Goal: Transaction & Acquisition: Register for event/course

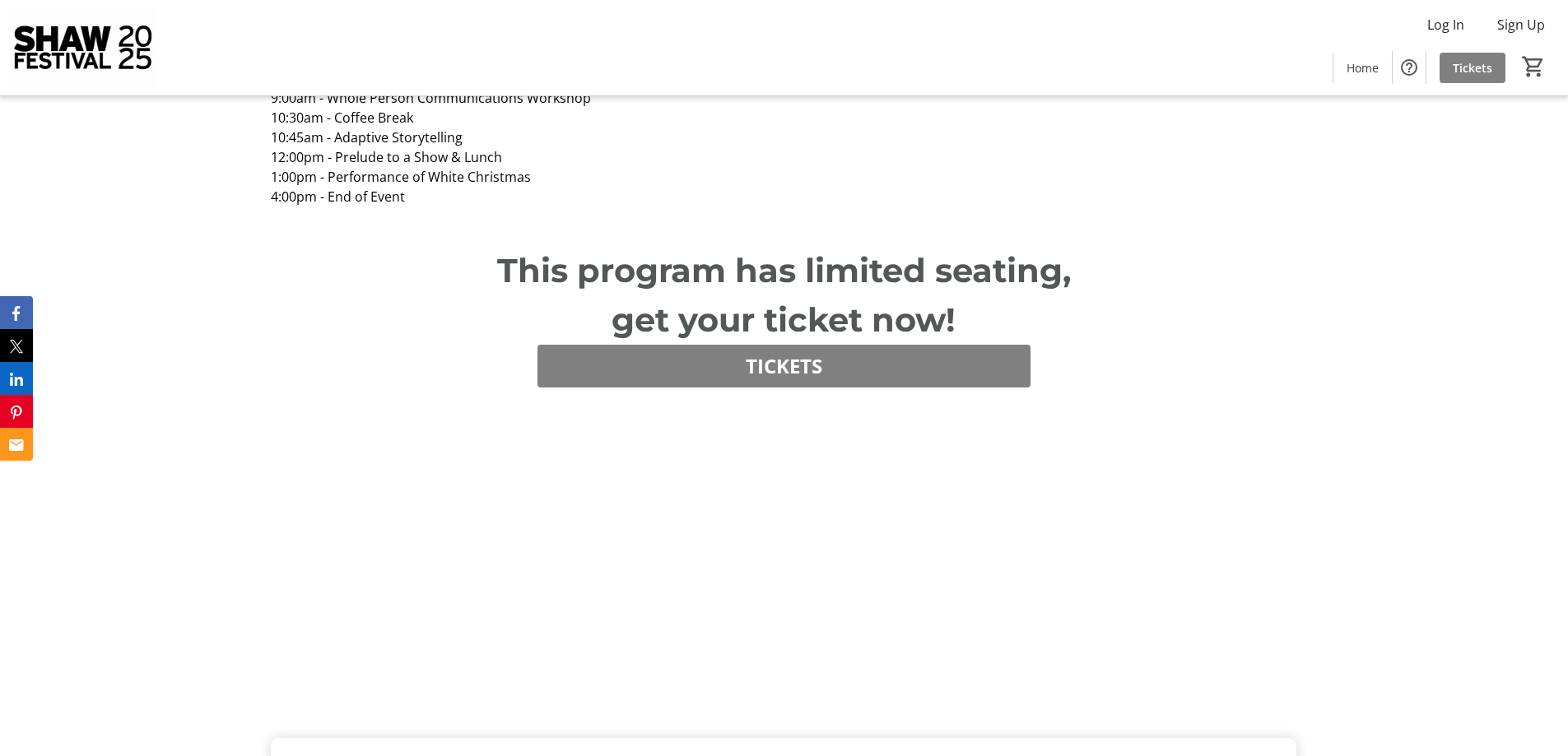
scroll to position [2057, 0]
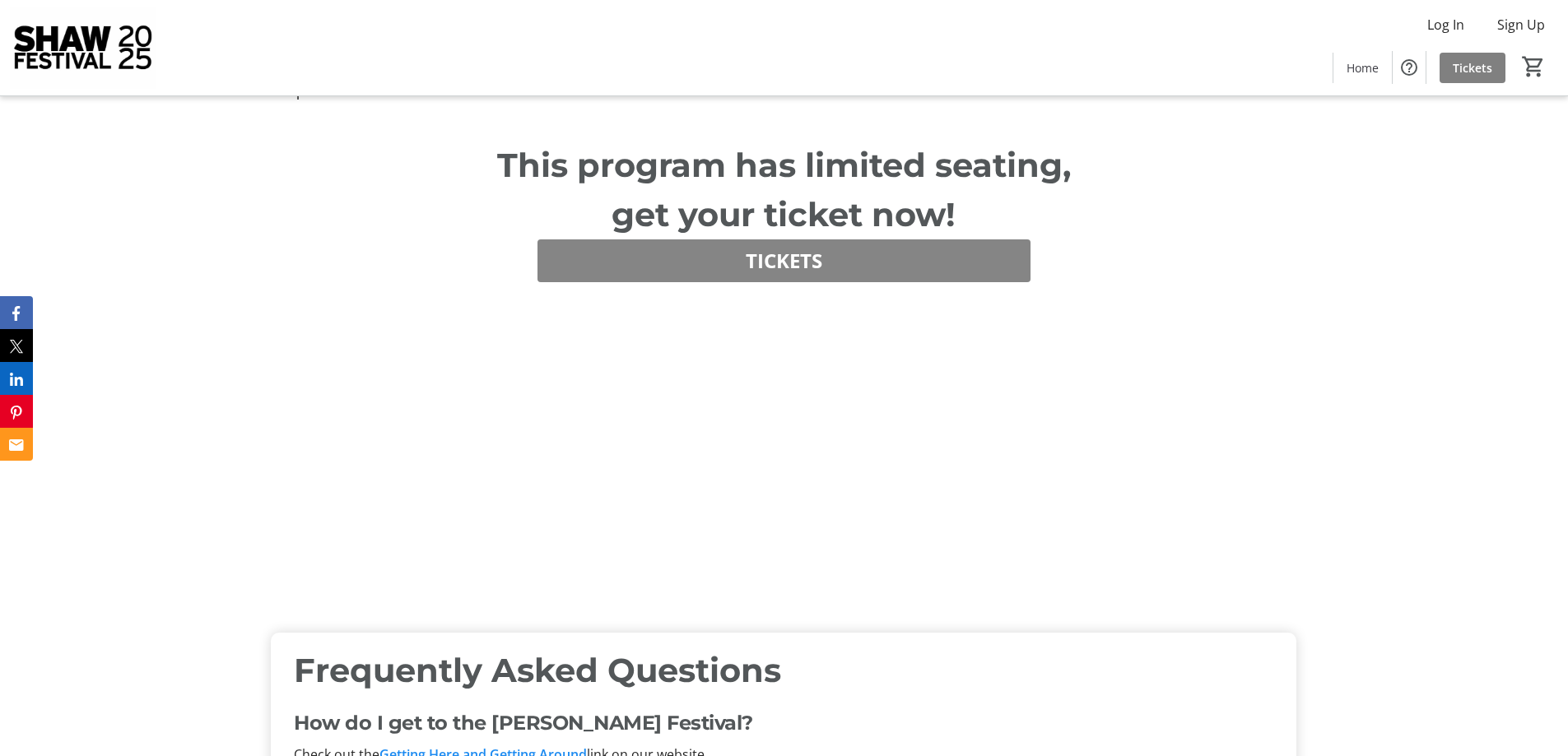
click at [809, 262] on span "Tickets" at bounding box center [784, 261] width 77 height 29
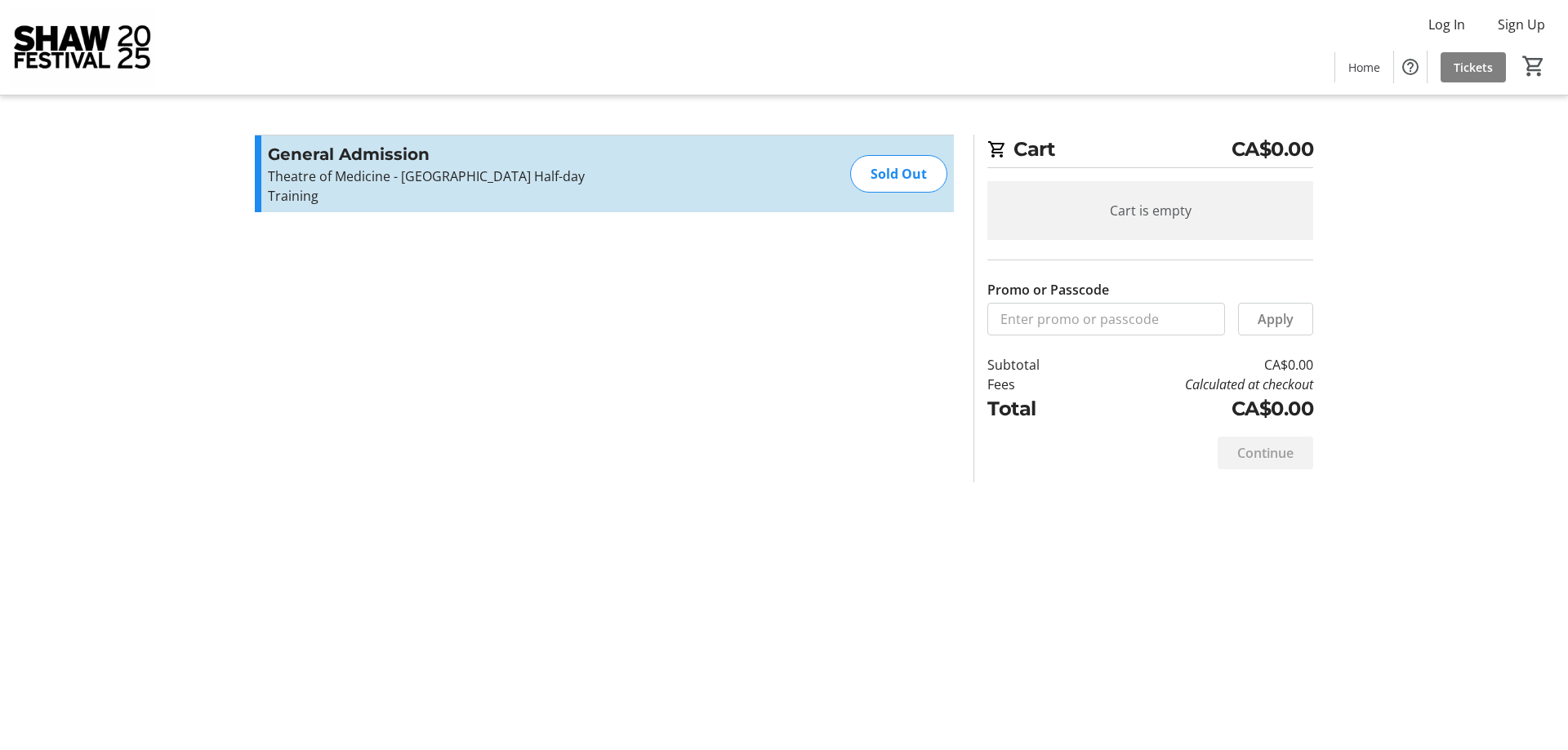
click at [687, 159] on div "General Admission Theatre of Medicine - [GEOGRAPHIC_DATA] Half-day Training Rea…" at bounding box center [604, 174] width 699 height 77
click at [337, 179] on p "Theatre of Medicine - [GEOGRAPHIC_DATA] Half-day Training" at bounding box center [446, 186] width 357 height 39
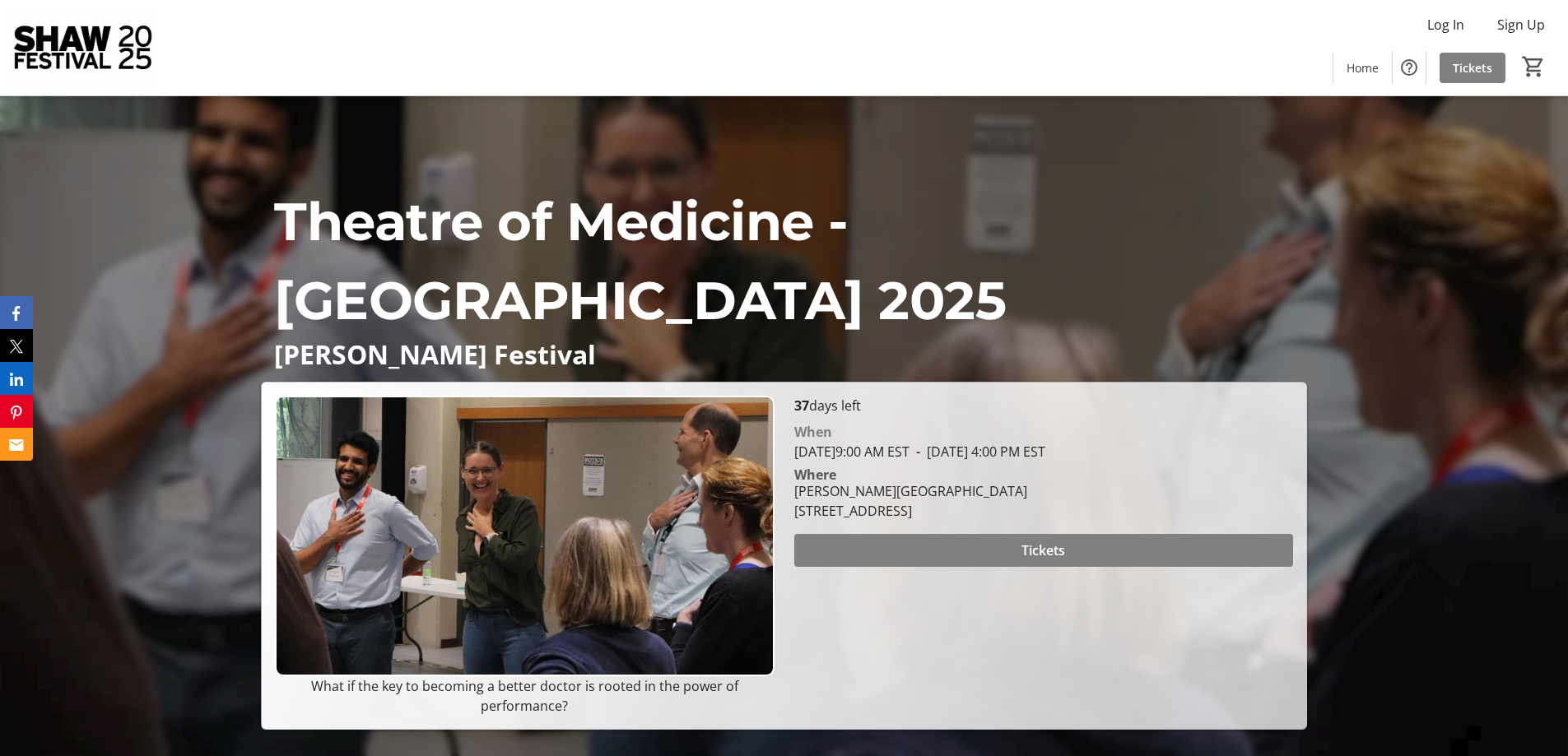
drag, startPoint x: 204, startPoint y: 332, endPoint x: 259, endPoint y: 123, distance: 216.1
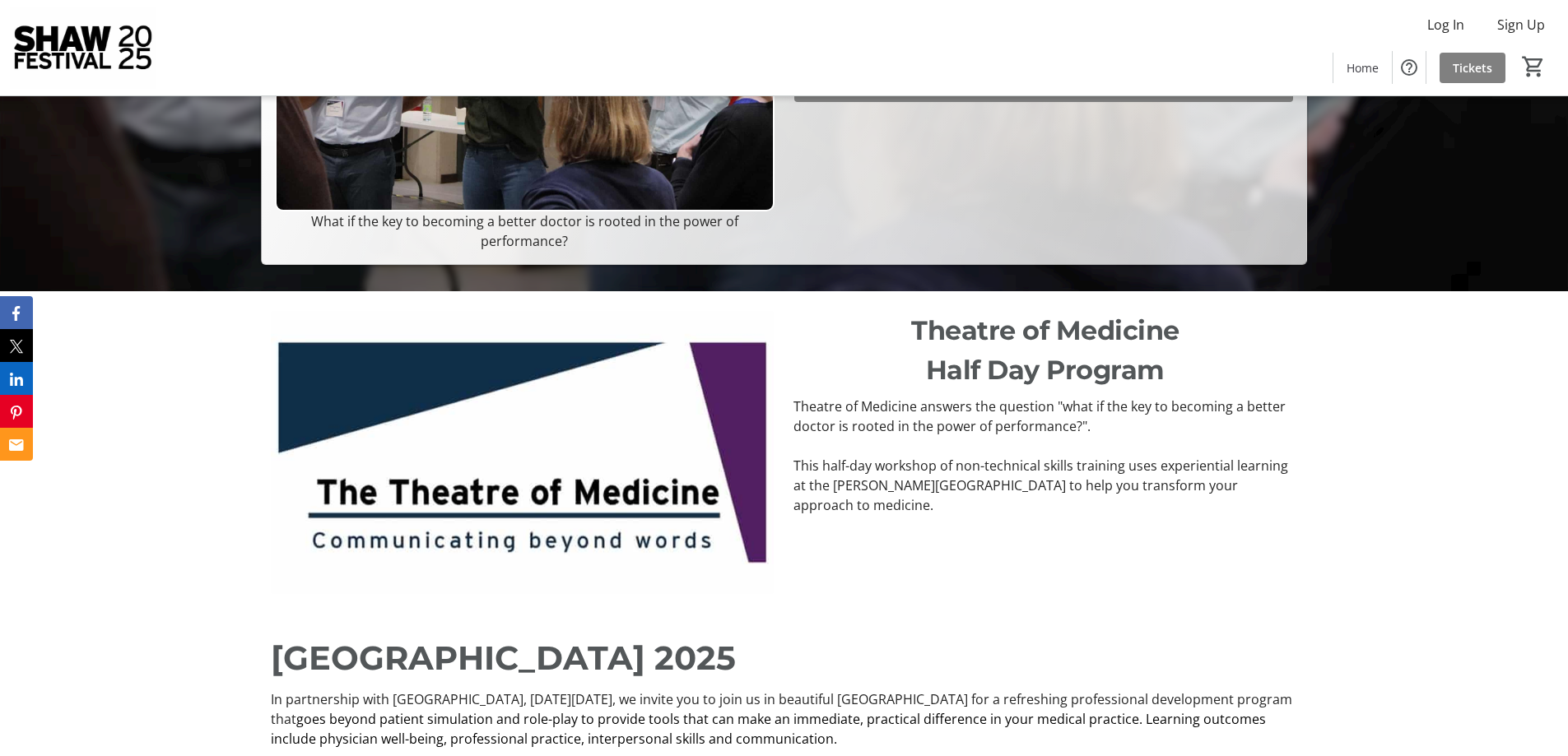
scroll to position [493, 0]
